Goal: Information Seeking & Learning: Find specific fact

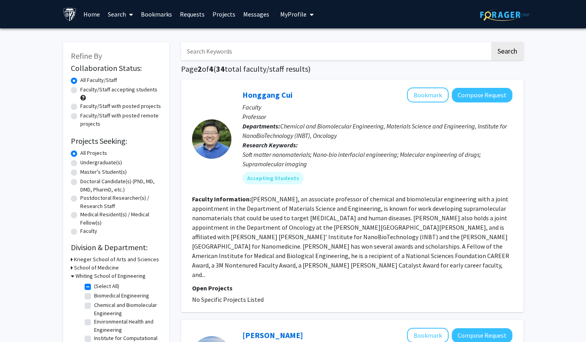
scroll to position [37, 0]
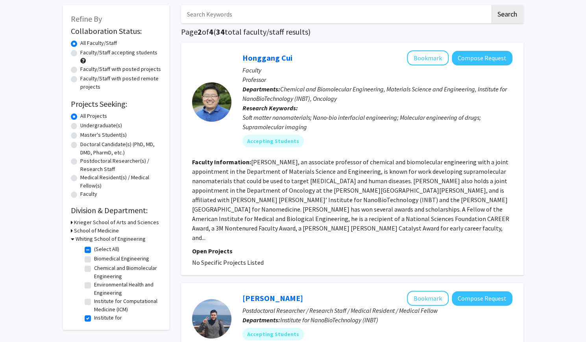
click at [241, 17] on input "Search Keywords" at bounding box center [335, 14] width 309 height 18
type input "[PERSON_NAME]"
click at [492, 5] on button "Search" at bounding box center [508, 14] width 32 height 18
checkbox input "false"
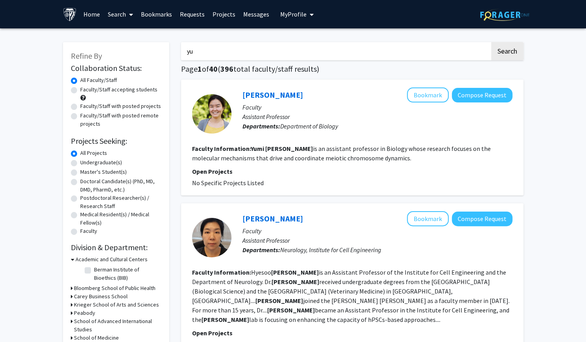
type input "y"
type input "[PERSON_NAME]"
click at [492, 42] on button "Search" at bounding box center [508, 51] width 32 height 18
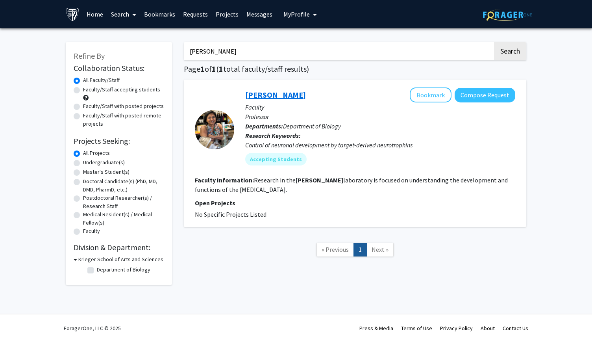
click at [273, 93] on link "[PERSON_NAME]" at bounding box center [275, 95] width 61 height 10
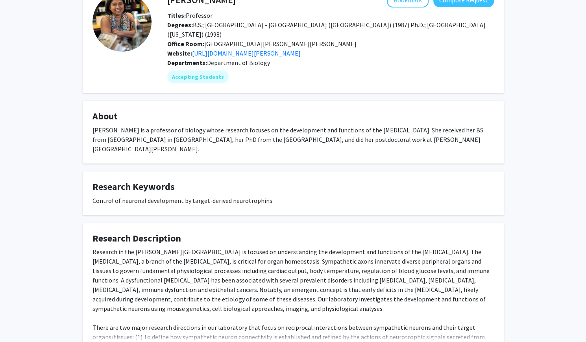
scroll to position [52, 0]
click at [290, 49] on link "[URL][DOMAIN_NAME][PERSON_NAME]" at bounding box center [246, 53] width 109 height 8
